Goal: Transaction & Acquisition: Purchase product/service

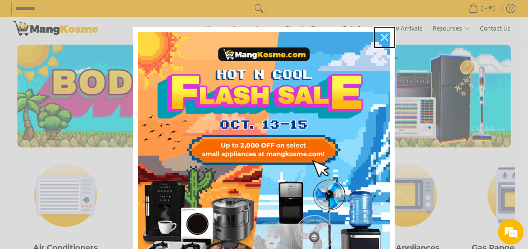
click at [387, 37] on icon "close icon" at bounding box center [384, 37] width 7 height 7
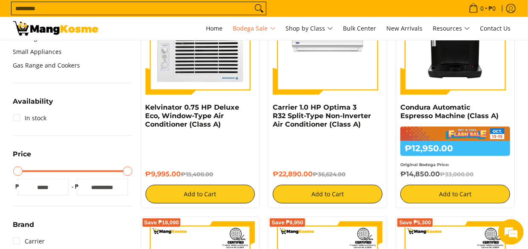
scroll to position [177, 0]
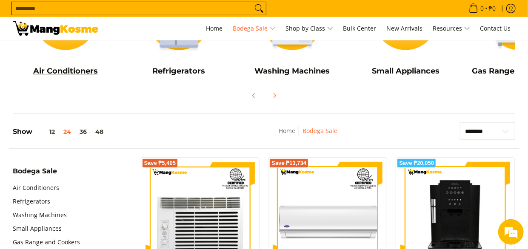
click at [75, 69] on h5 "Air Conditioners" at bounding box center [65, 71] width 105 height 10
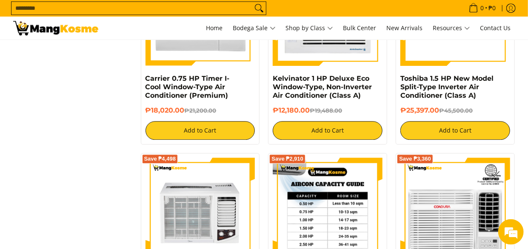
scroll to position [840, 0]
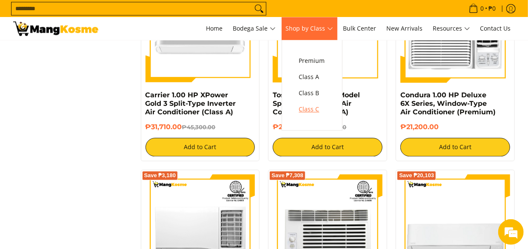
click at [322, 107] on span "Class C" at bounding box center [312, 109] width 26 height 11
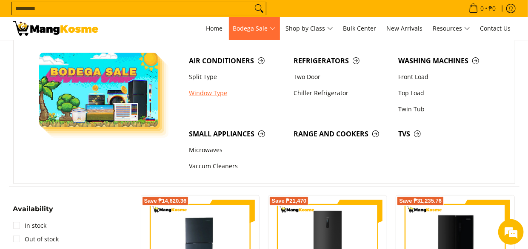
click at [221, 96] on link "Window Type" at bounding box center [237, 93] width 105 height 16
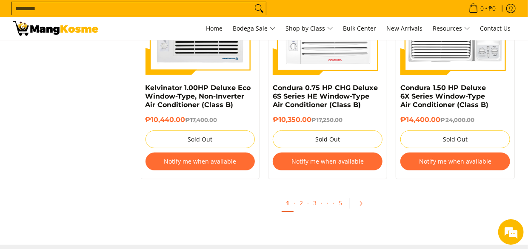
scroll to position [1446, 0]
